Goal: Contribute content

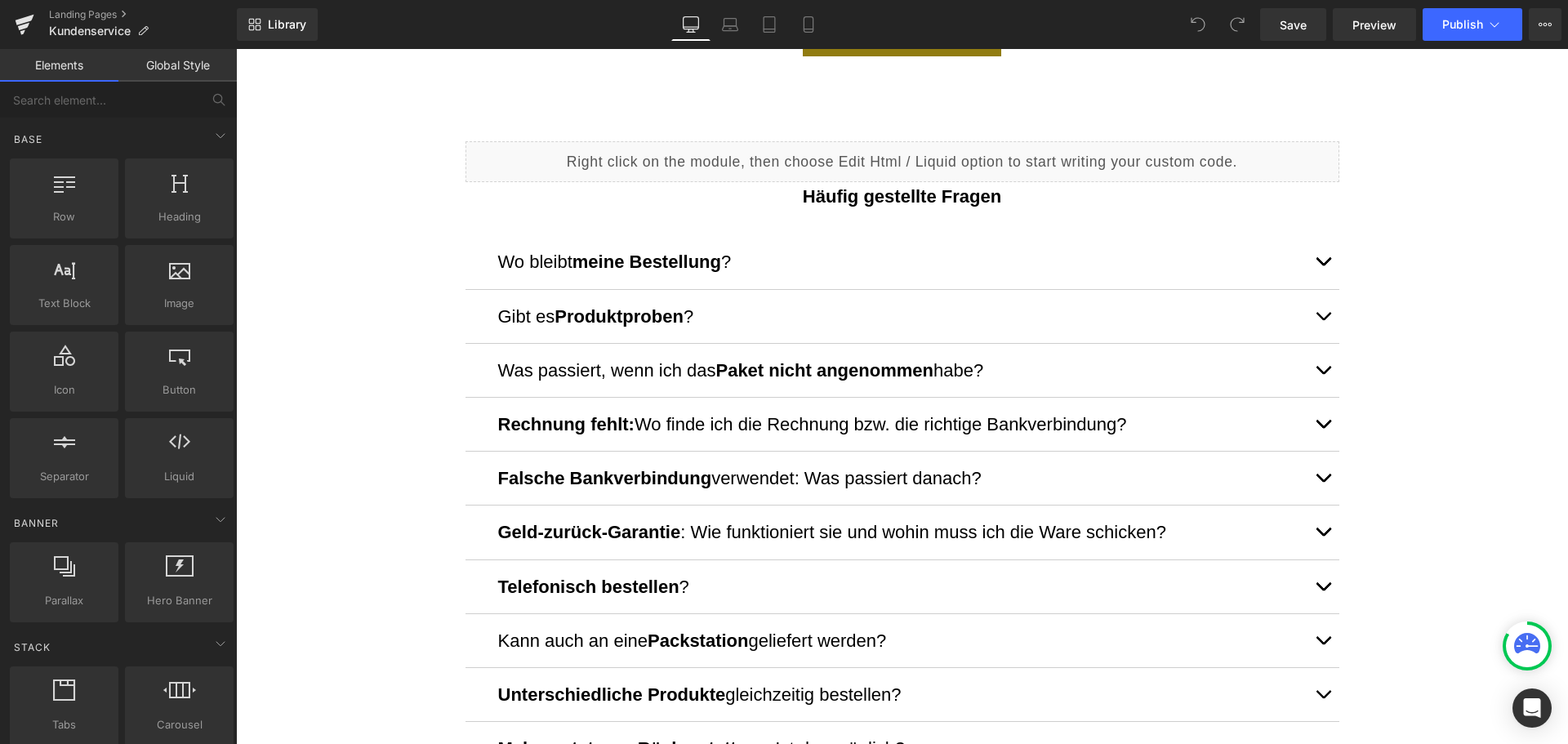
scroll to position [980, 0]
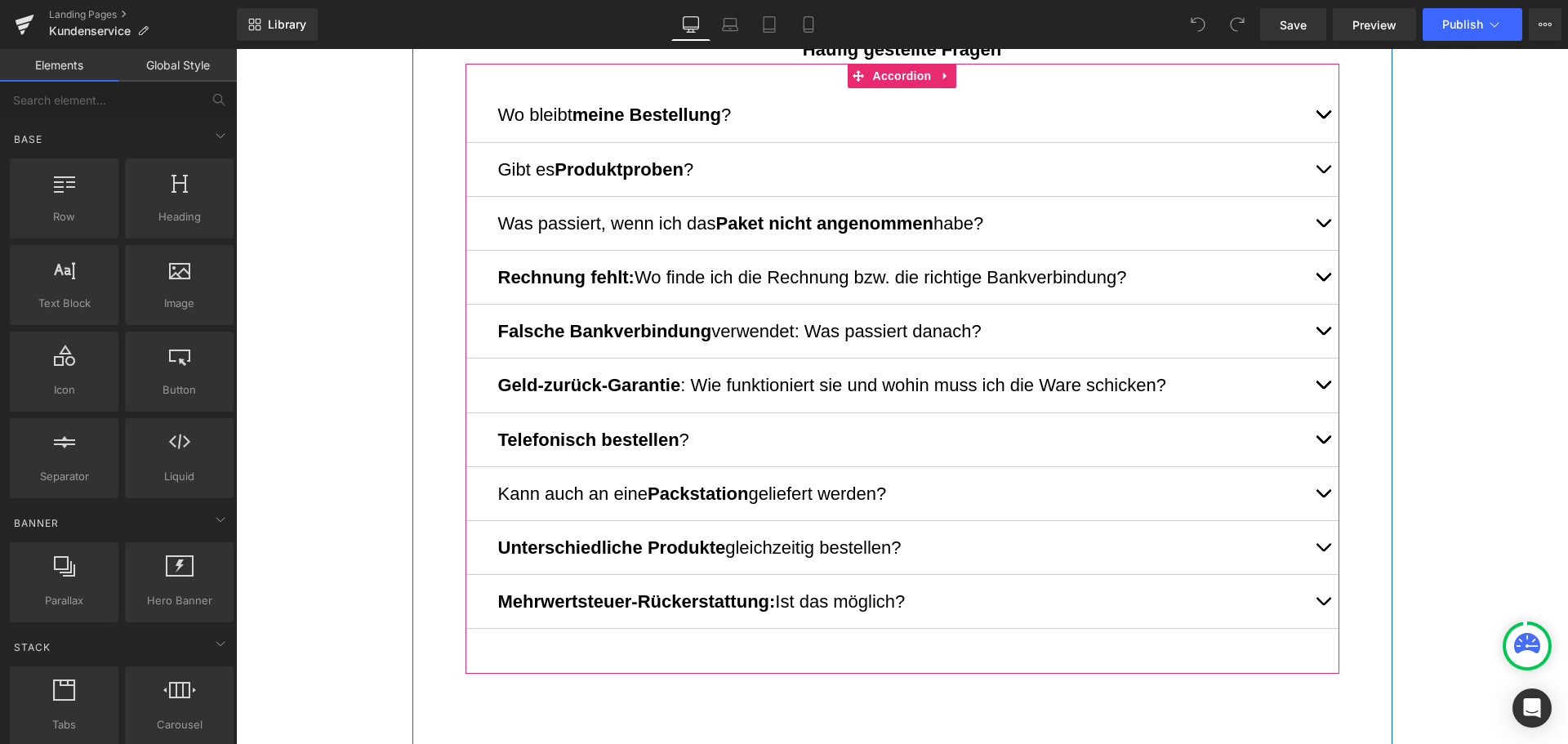
click at [1323, 443] on span "button" at bounding box center [1323, 443] width 0 height 0
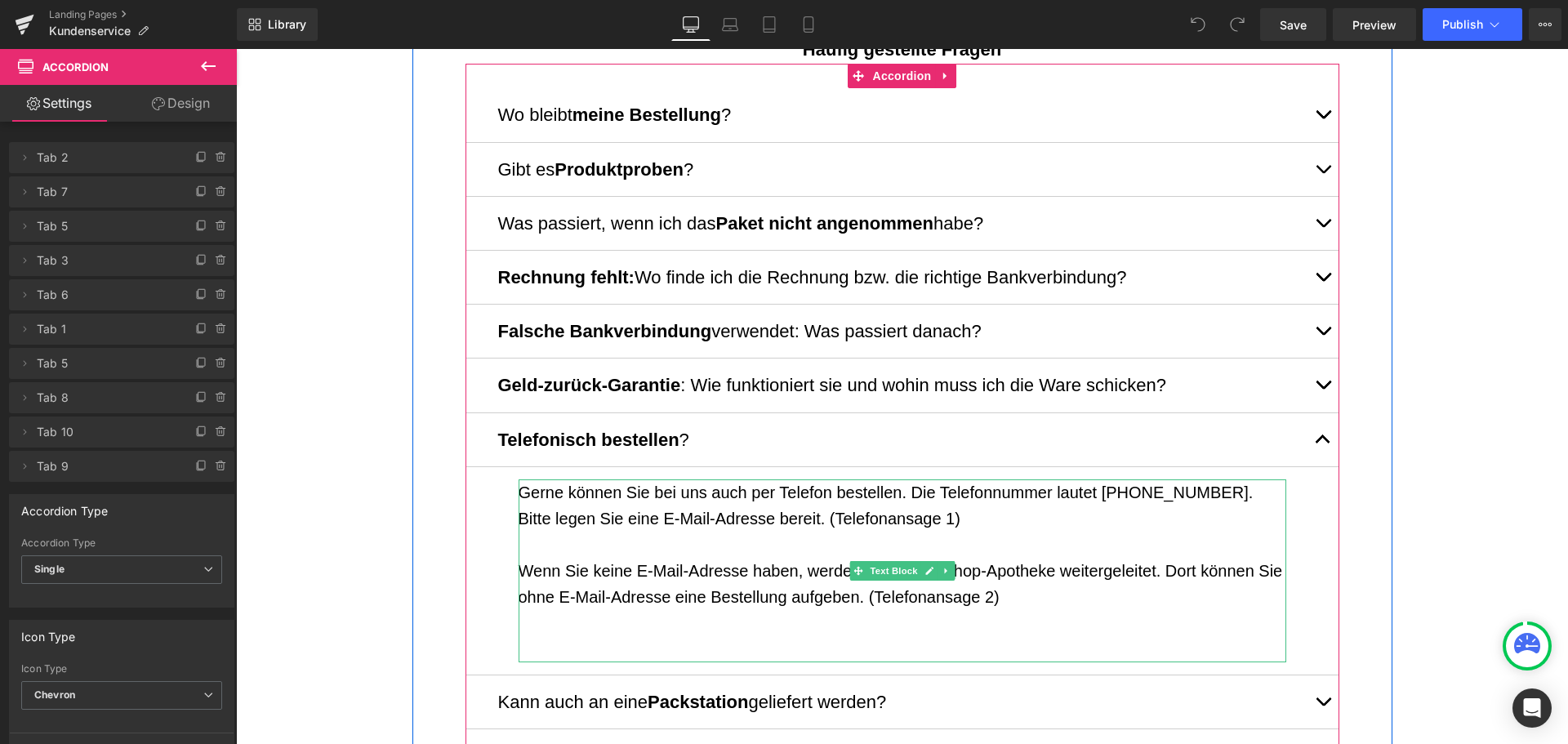
click at [961, 567] on p "Wenn Sie keine E-Mail-Adresse haben, werden Sie an die Shop-Apotheke weitergele…" at bounding box center [902, 584] width 768 height 52
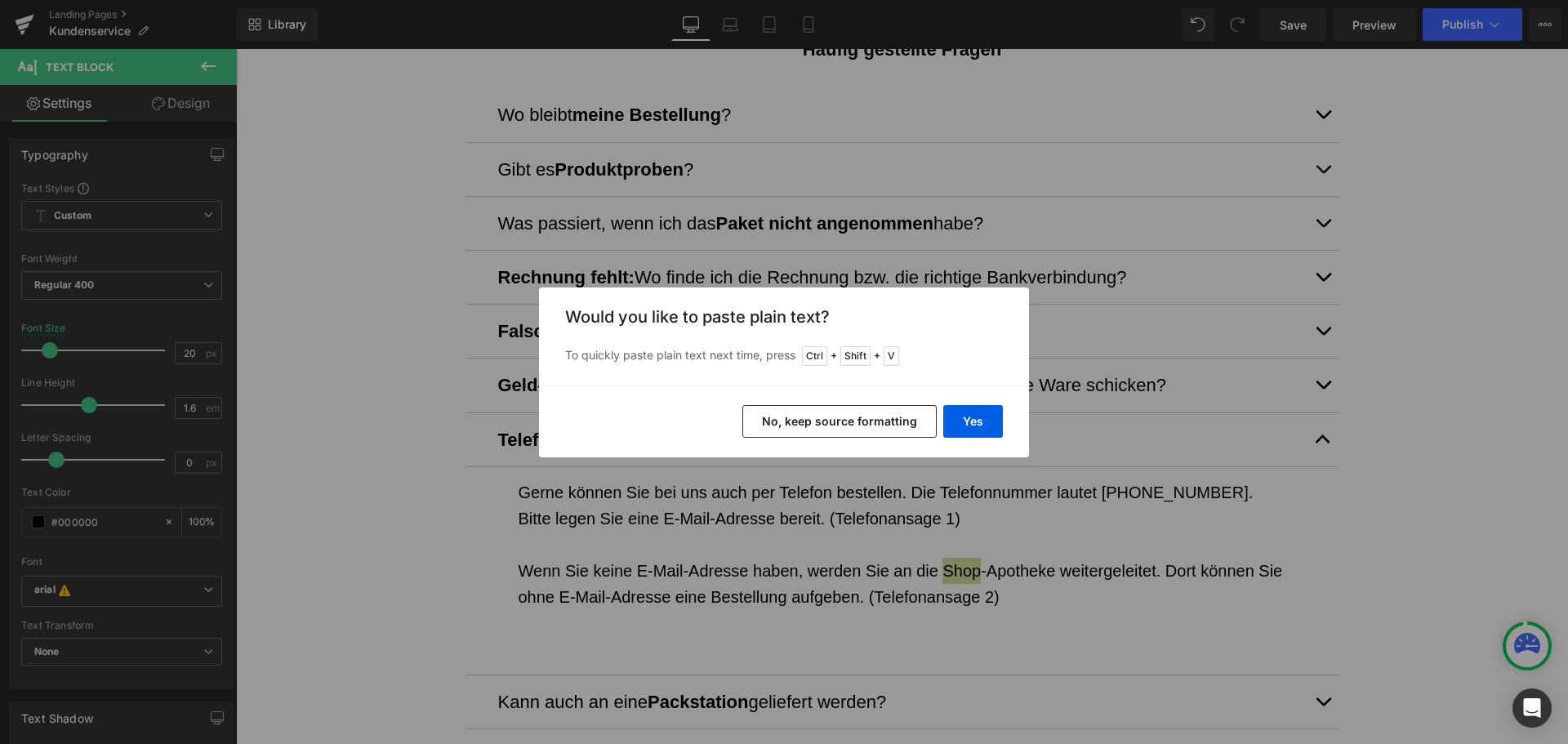
click at [986, 437] on div "Yes No, keep source formatting" at bounding box center [784, 421] width 489 height 72
click at [972, 406] on button "Yes" at bounding box center [973, 422] width 60 height 33
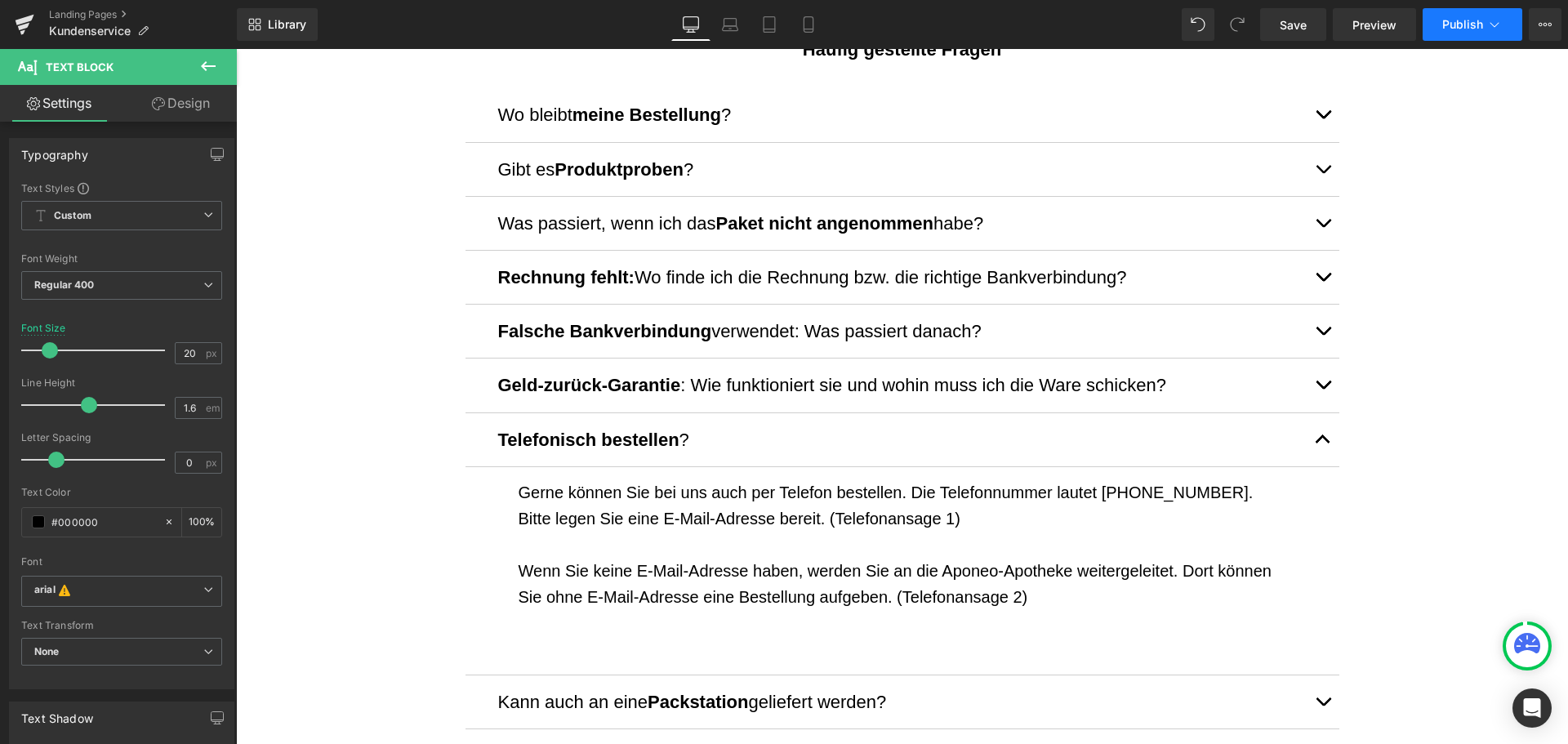
click at [1431, 21] on button "Publish" at bounding box center [1472, 24] width 100 height 33
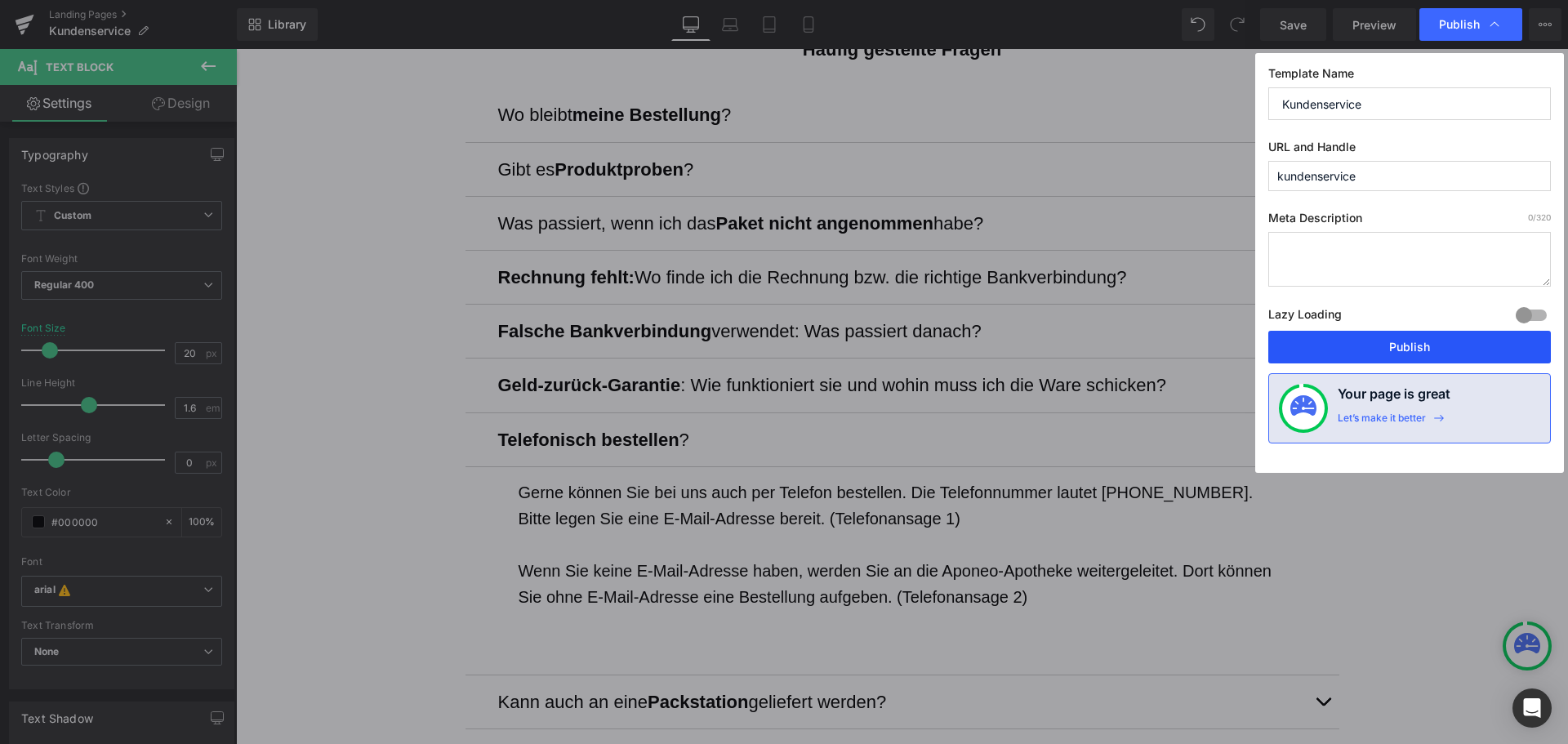
drag, startPoint x: 1433, startPoint y: 338, endPoint x: 1166, endPoint y: 258, distance: 278.7
click at [1433, 338] on button "Publish" at bounding box center [1409, 347] width 282 height 33
